Goal: Find specific page/section: Find specific page/section

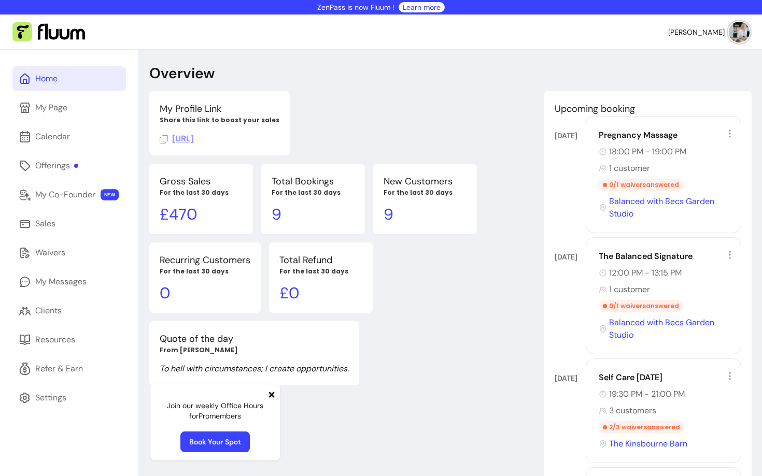
click at [273, 397] on icon at bounding box center [272, 395] width 6 height 6
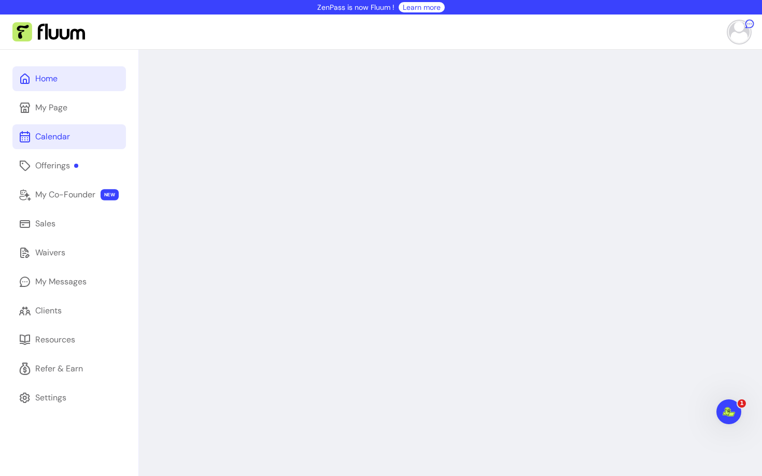
click at [57, 131] on div "Calendar" at bounding box center [52, 137] width 35 height 12
